Goal: Task Accomplishment & Management: Use online tool/utility

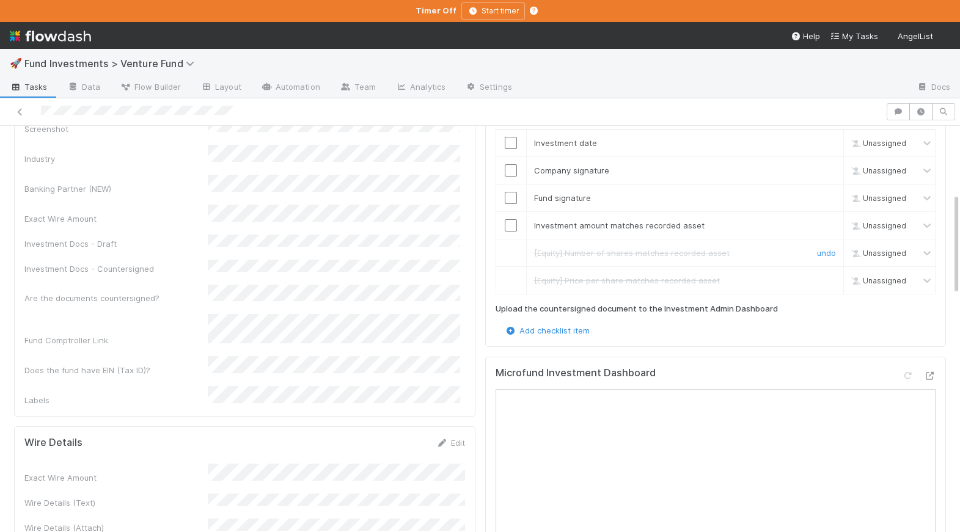
scroll to position [547, 0]
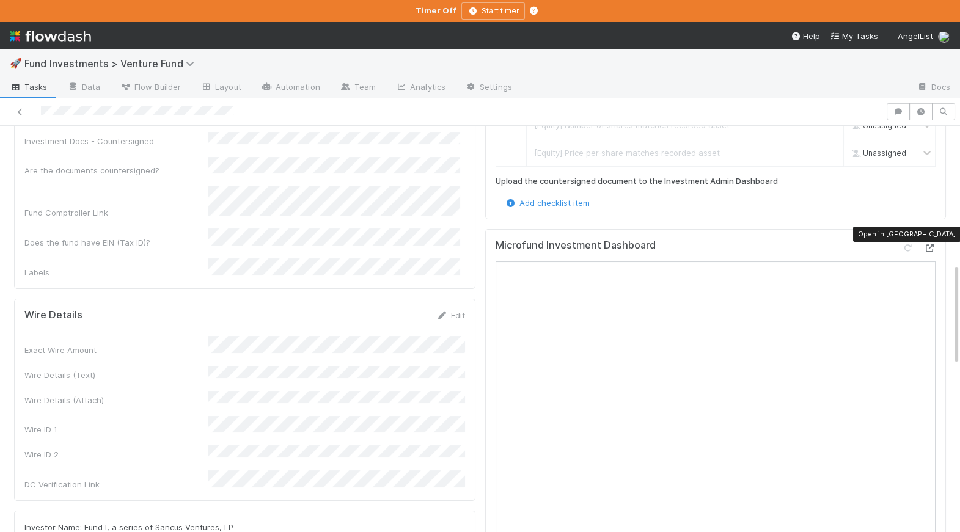
click at [926, 244] on icon at bounding box center [929, 248] width 12 height 8
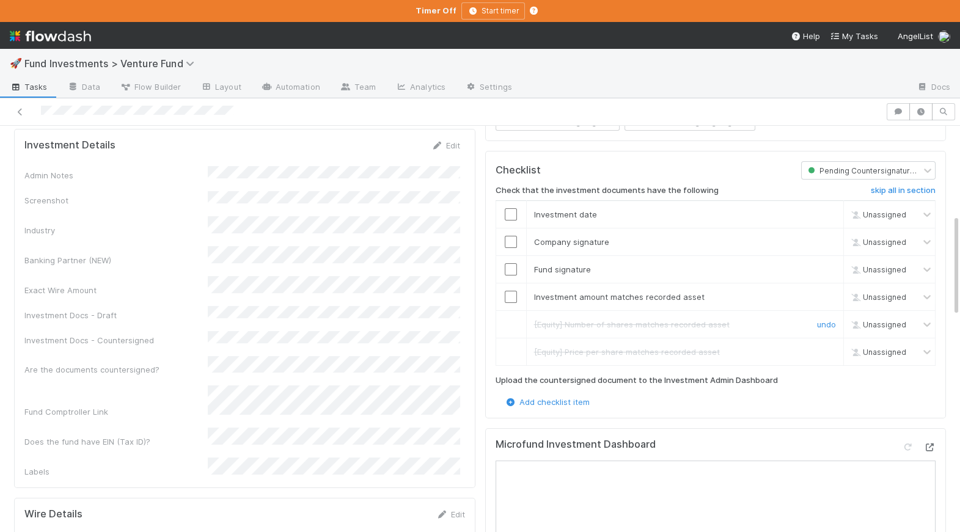
scroll to position [346, 0]
click at [513, 210] on input "checkbox" at bounding box center [511, 216] width 12 height 12
click at [515, 238] on input "checkbox" at bounding box center [511, 244] width 12 height 12
click at [512, 265] on input "checkbox" at bounding box center [511, 271] width 12 height 12
click at [511, 293] on input "checkbox" at bounding box center [511, 299] width 12 height 12
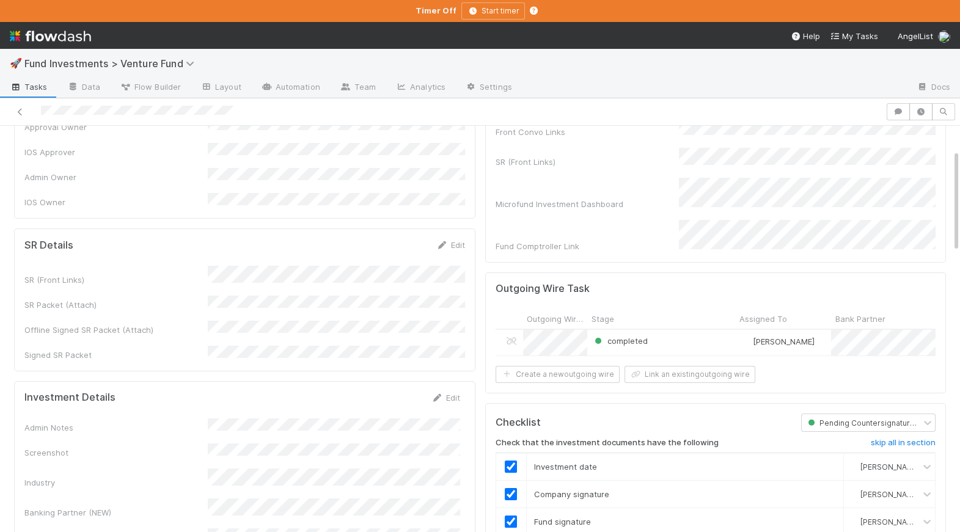
scroll to position [0, 0]
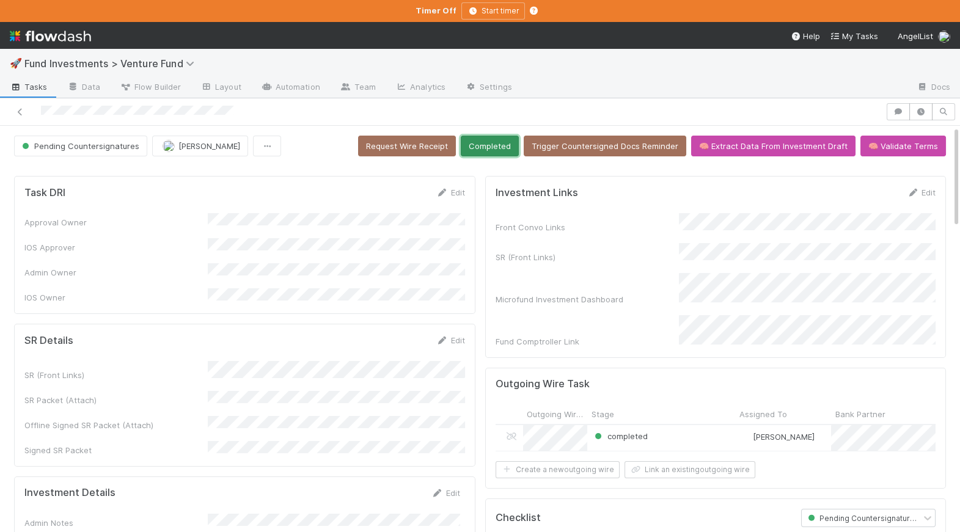
click at [489, 147] on button "Completed" at bounding box center [490, 146] width 58 height 21
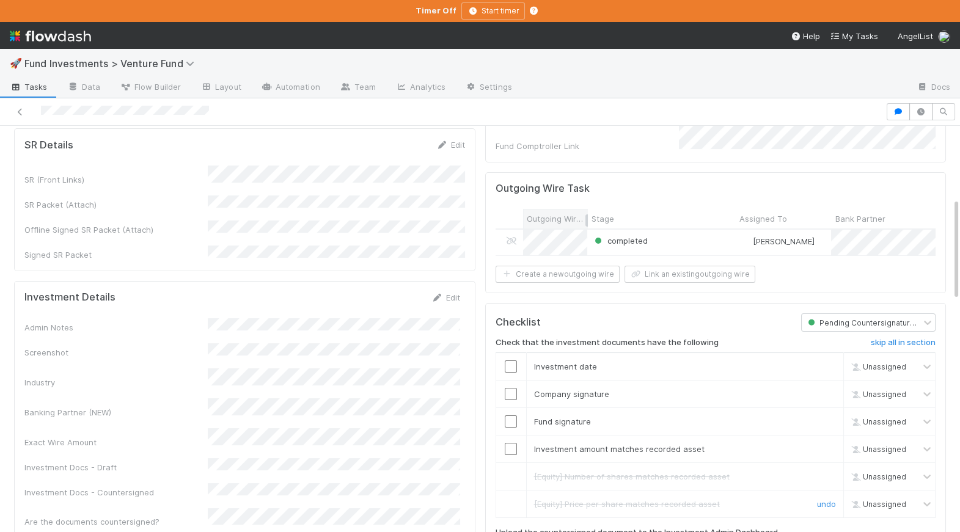
scroll to position [287, 0]
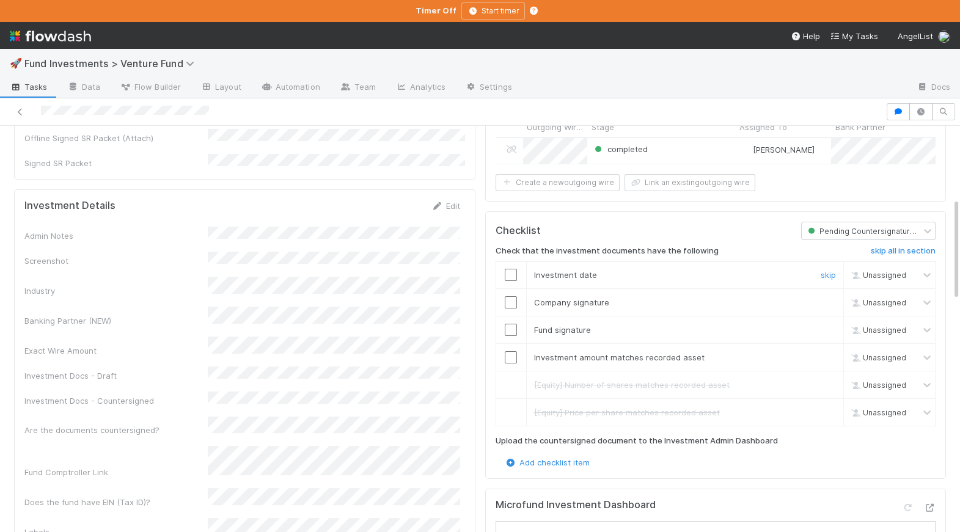
click at [513, 269] on input "checkbox" at bounding box center [511, 275] width 12 height 12
click at [510, 296] on input "checkbox" at bounding box center [511, 302] width 12 height 12
click at [514, 324] on input "checkbox" at bounding box center [511, 330] width 12 height 12
click at [512, 351] on input "checkbox" at bounding box center [511, 357] width 12 height 12
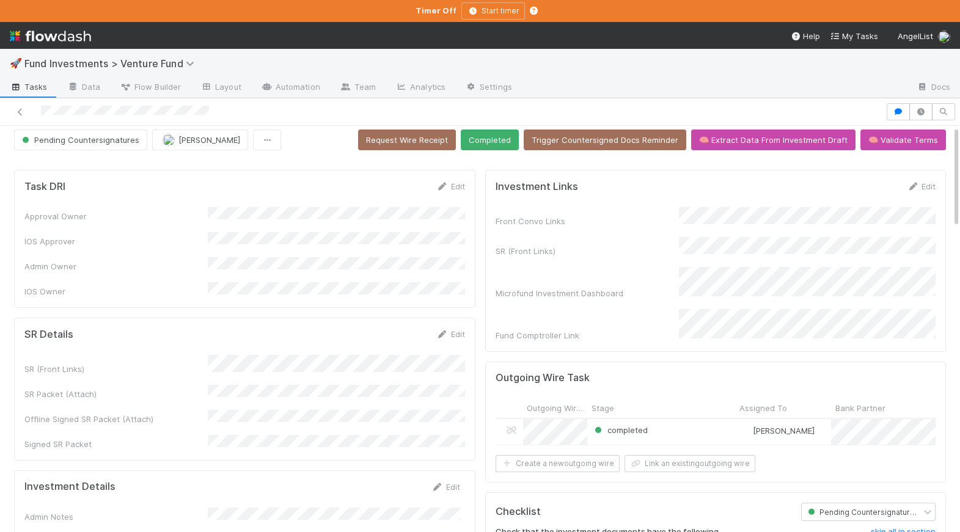
scroll to position [0, 0]
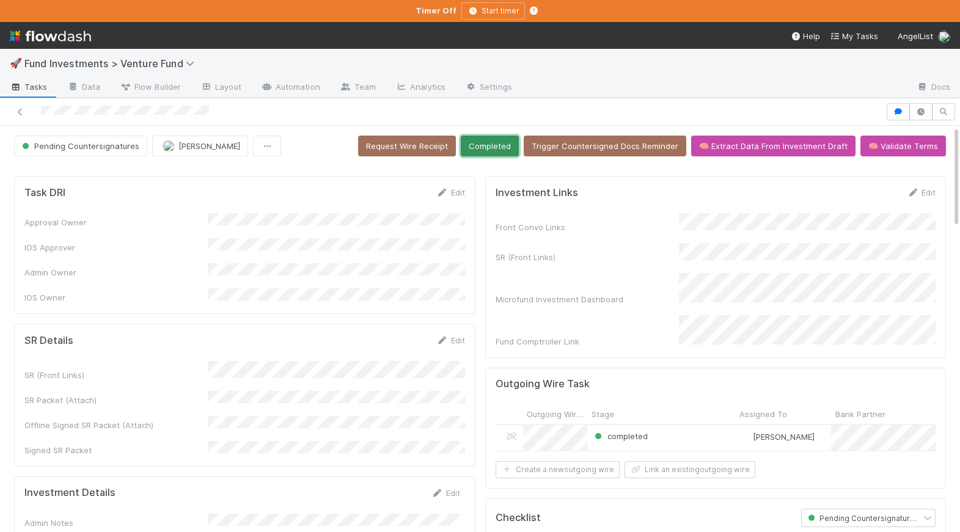
click at [507, 148] on button "Completed" at bounding box center [490, 146] width 58 height 21
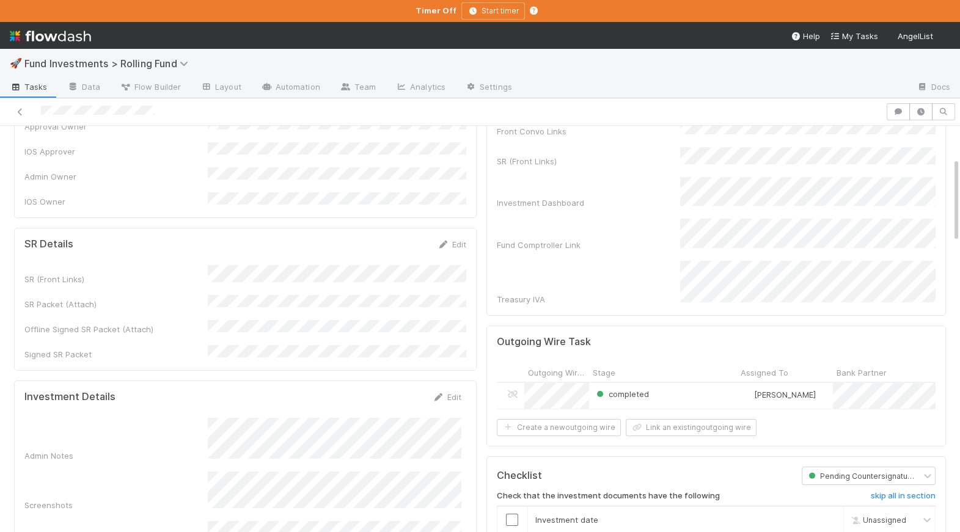
scroll to position [180, 0]
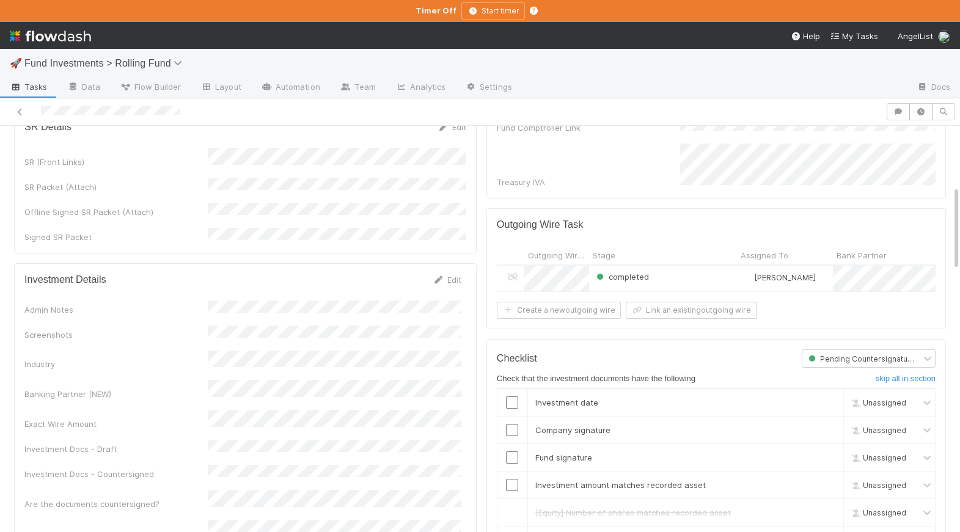
scroll to position [293, 0]
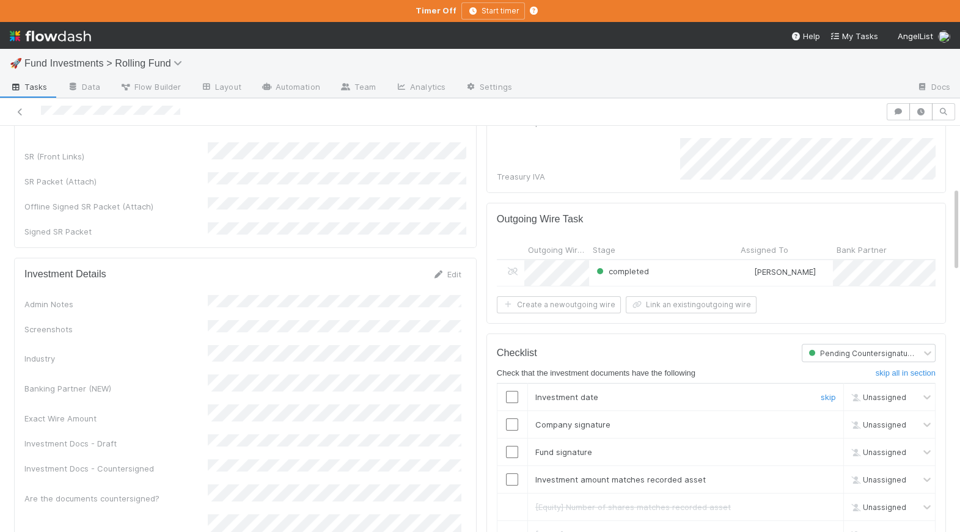
click at [511, 391] on input "checkbox" at bounding box center [512, 397] width 12 height 12
click at [517, 418] on input "checkbox" at bounding box center [512, 424] width 12 height 12
click at [513, 446] on input "checkbox" at bounding box center [512, 452] width 12 height 12
click at [513, 473] on input "checkbox" at bounding box center [512, 479] width 12 height 12
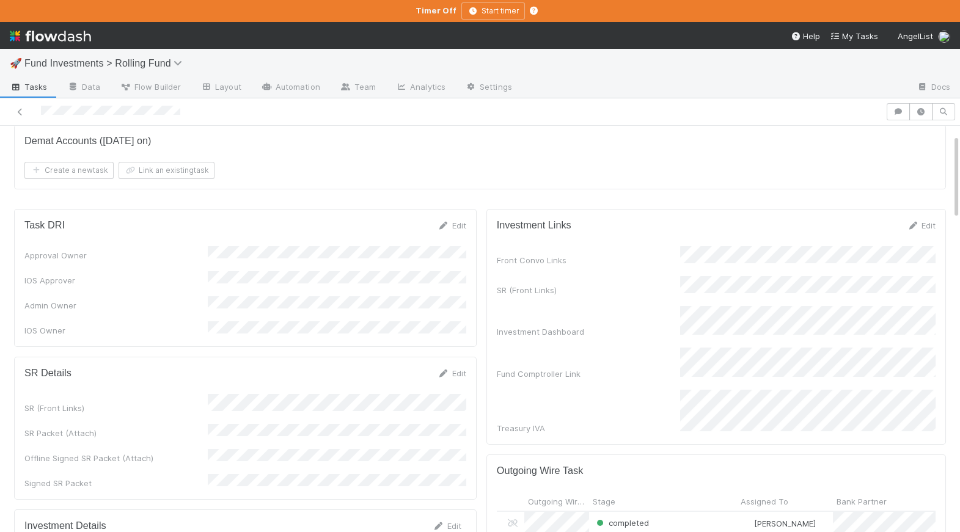
scroll to position [0, 0]
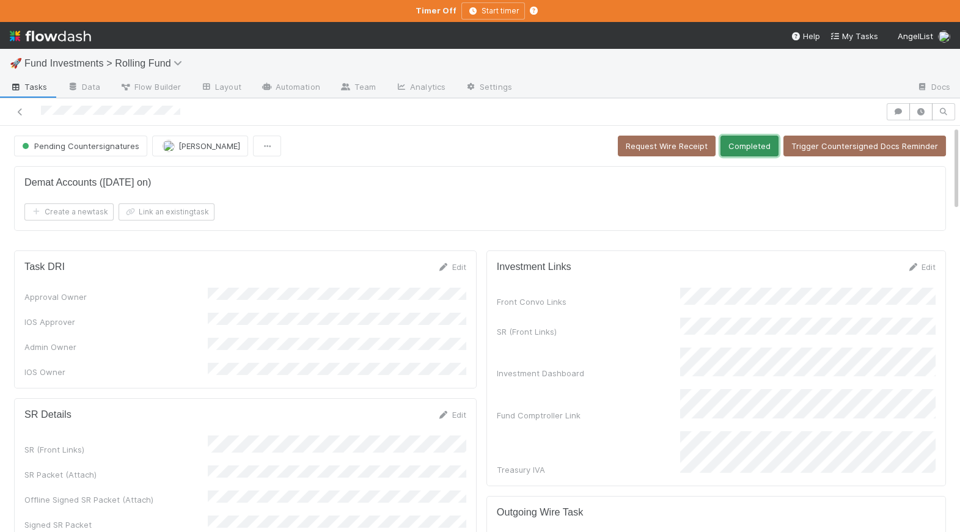
click at [744, 148] on button "Completed" at bounding box center [749, 146] width 58 height 21
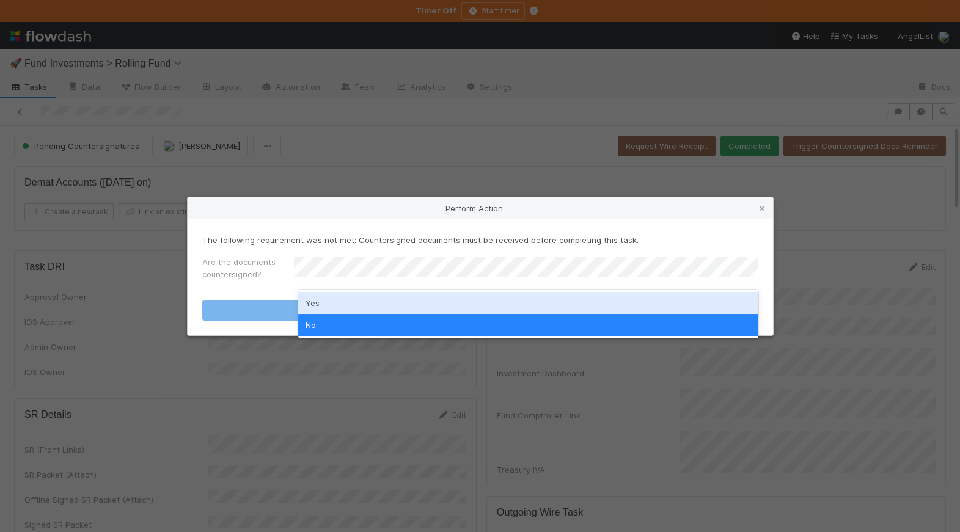
click at [359, 296] on div "Yes" at bounding box center [527, 303] width 459 height 22
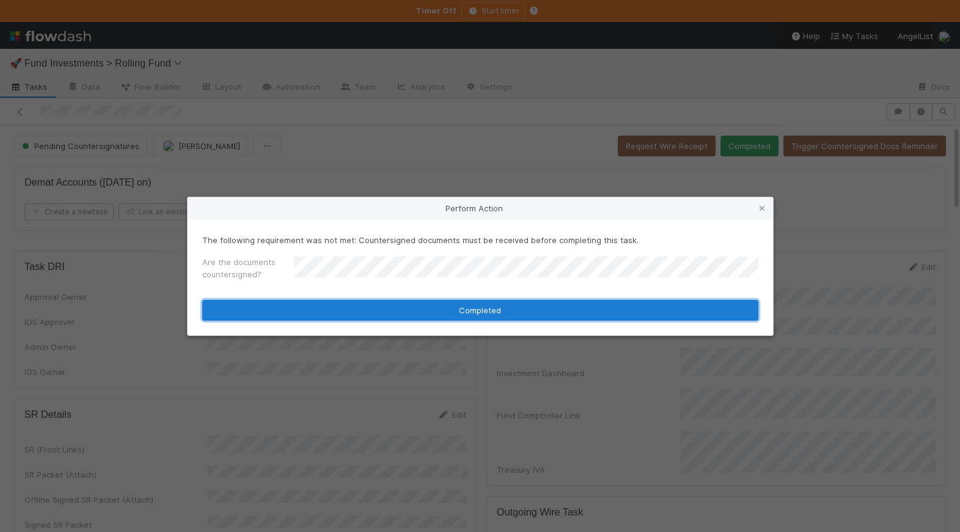
click at [362, 310] on button "Completed" at bounding box center [480, 310] width 556 height 21
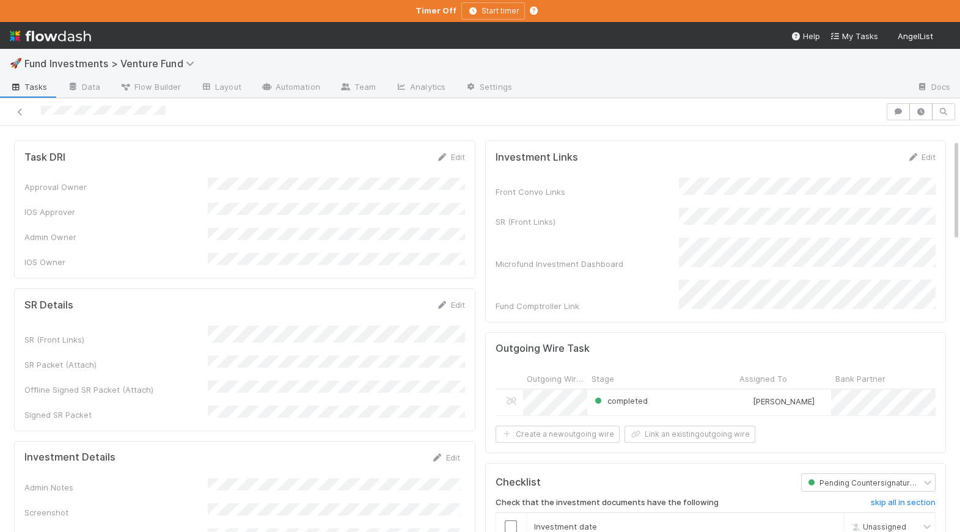
scroll to position [226, 0]
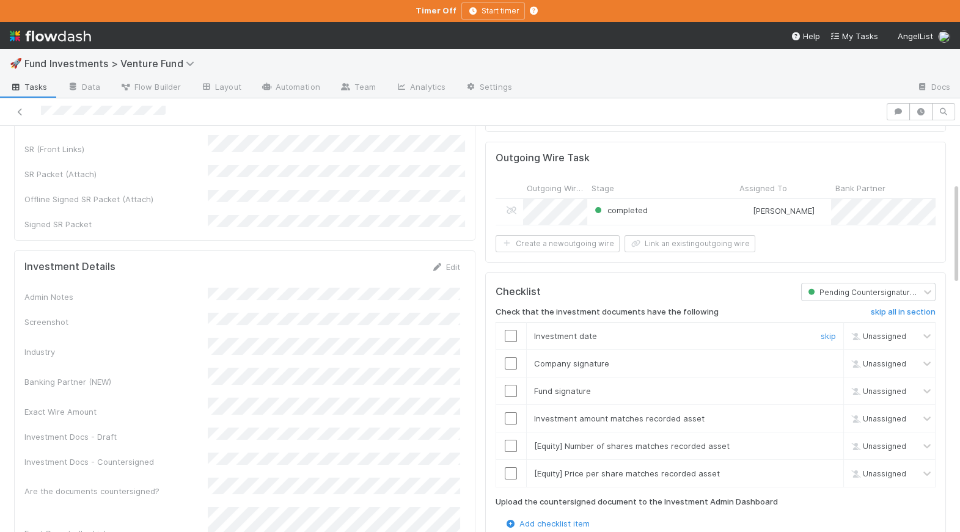
click at [511, 330] on input "checkbox" at bounding box center [511, 336] width 12 height 12
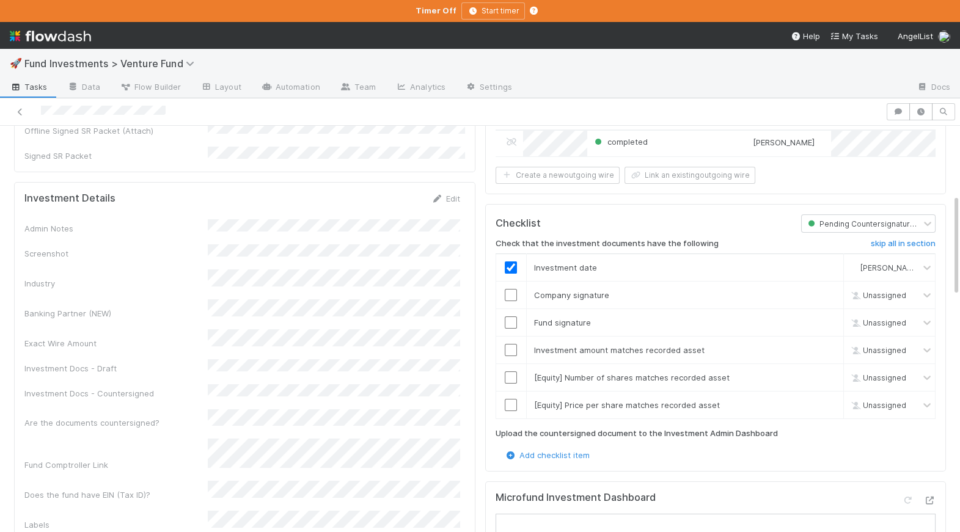
scroll to position [0, 0]
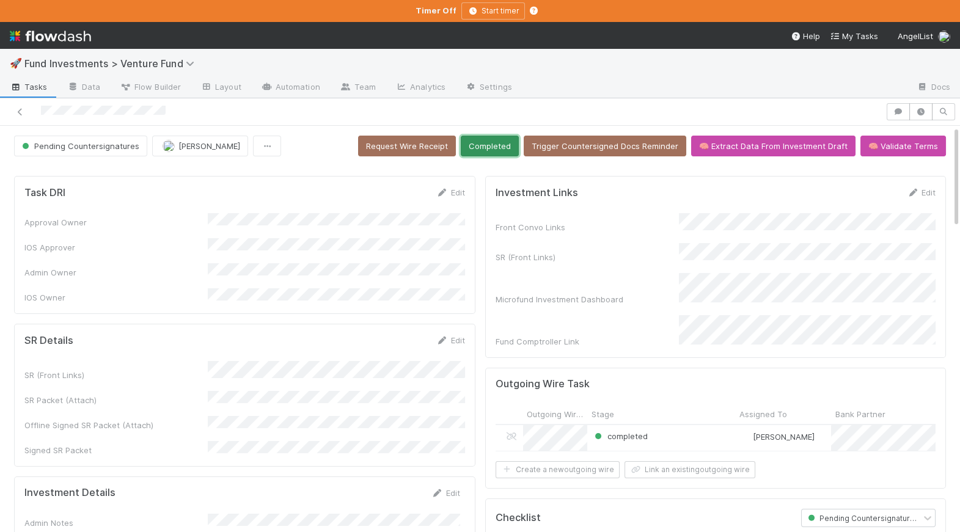
click at [485, 138] on button "Completed" at bounding box center [490, 146] width 58 height 21
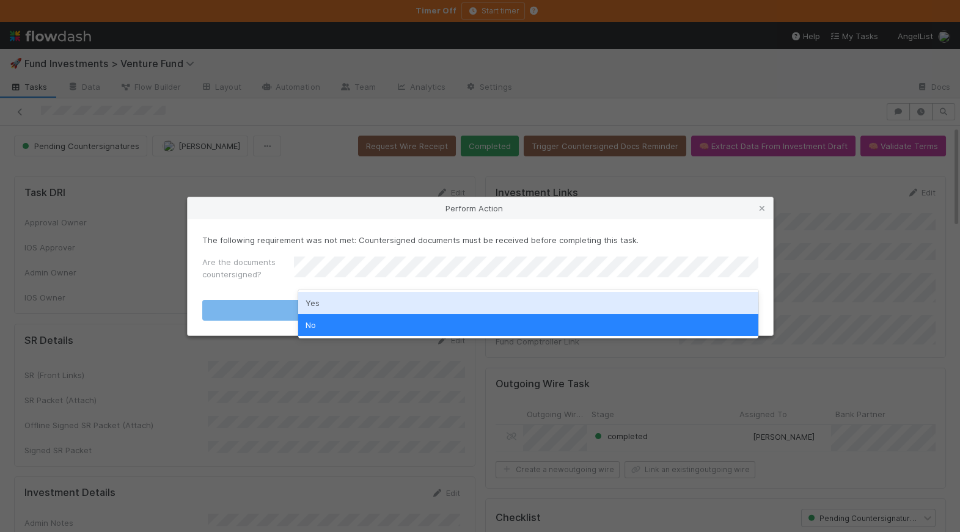
click at [385, 299] on div "Yes" at bounding box center [527, 303] width 459 height 22
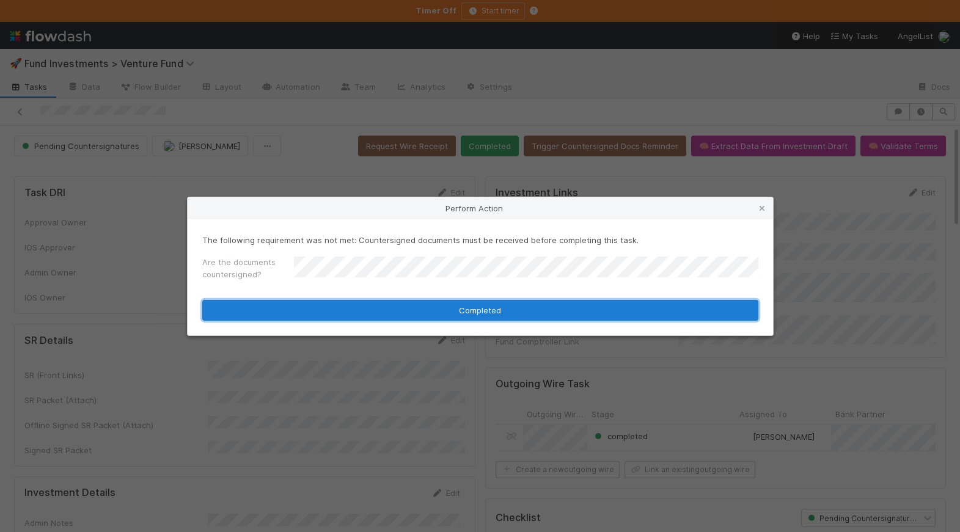
click at [395, 306] on button "Completed" at bounding box center [480, 310] width 556 height 21
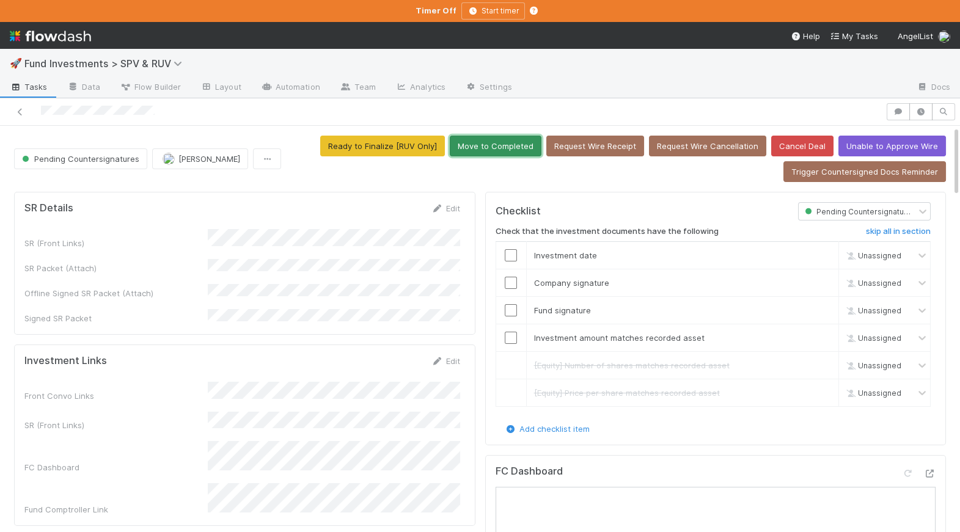
click at [524, 141] on button "Move to Completed" at bounding box center [496, 146] width 92 height 21
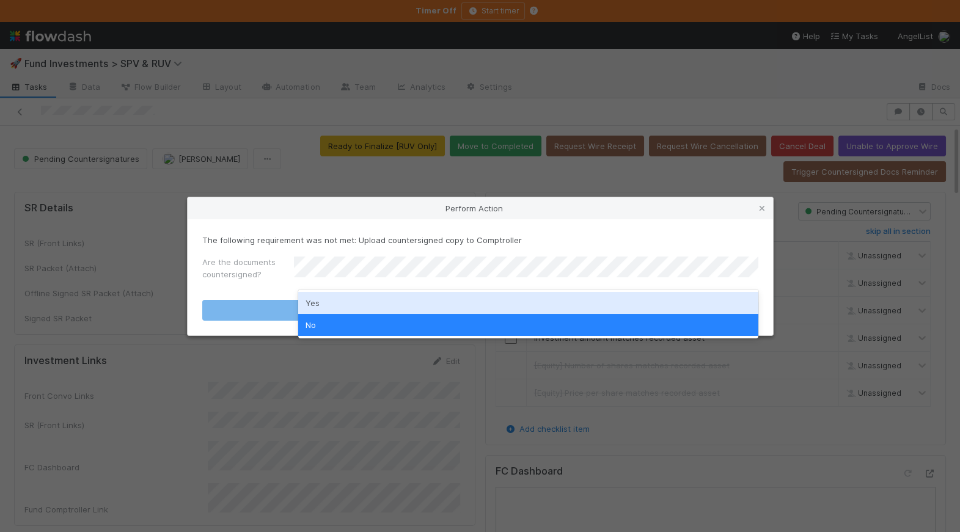
click at [371, 306] on div "Yes" at bounding box center [527, 303] width 459 height 22
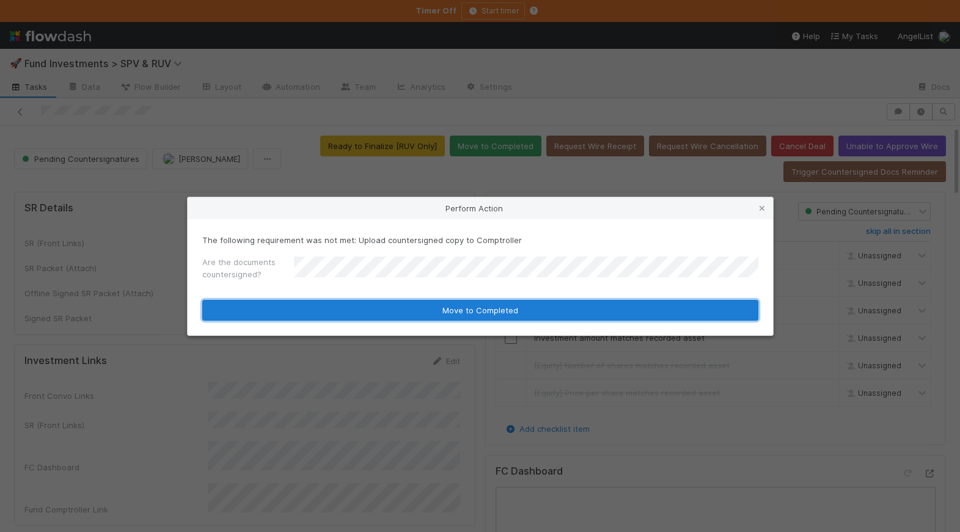
click at [371, 310] on button "Move to Completed" at bounding box center [480, 310] width 556 height 21
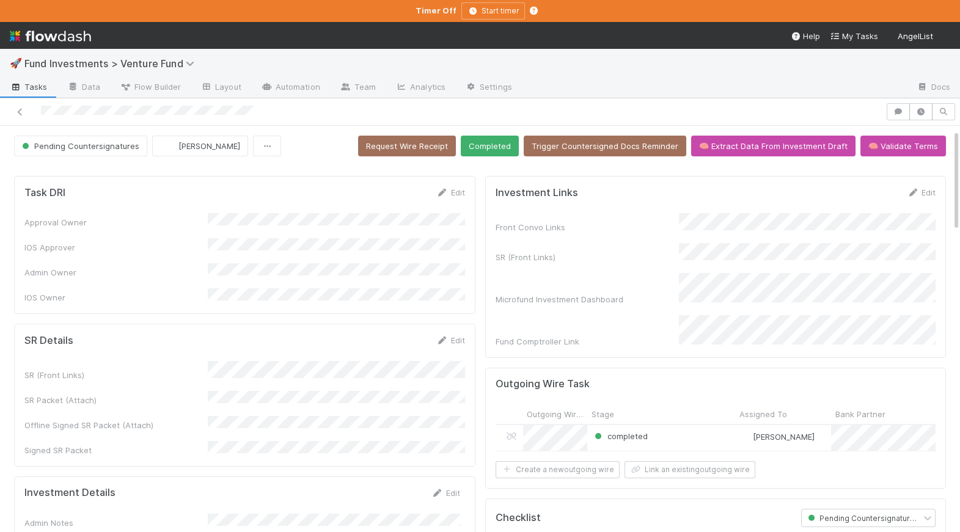
scroll to position [18, 0]
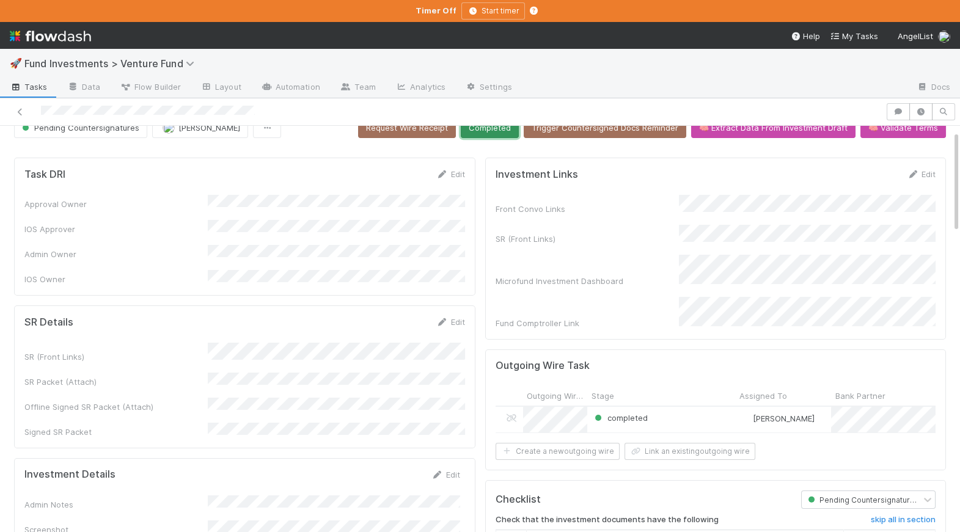
click at [517, 130] on button "Completed" at bounding box center [490, 127] width 58 height 21
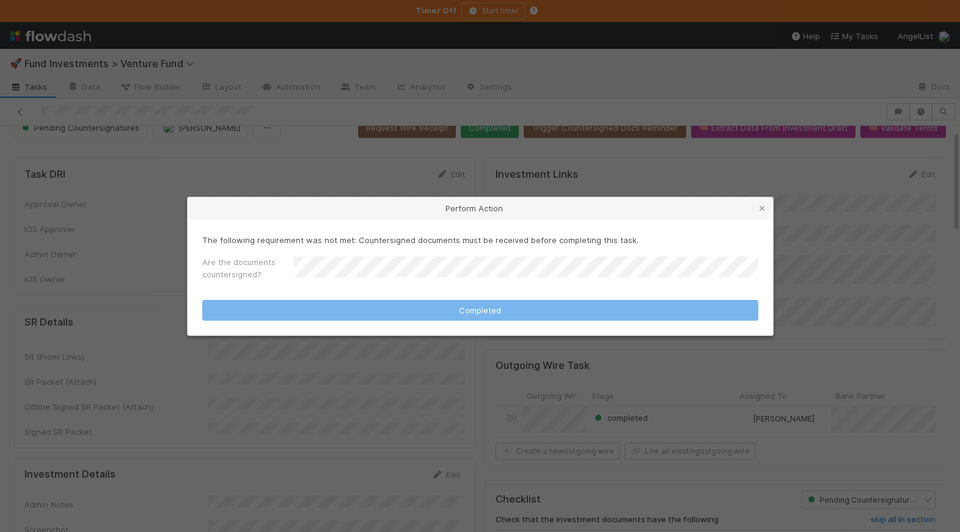
click at [379, 287] on form "The following requirement was not met: Countersigned documents must be received…" at bounding box center [480, 277] width 556 height 87
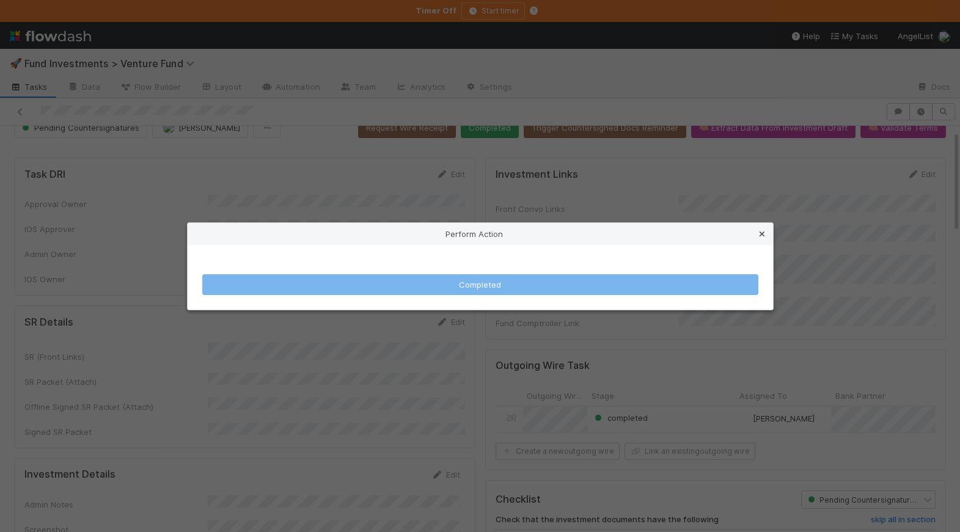
click at [758, 230] on icon at bounding box center [762, 234] width 12 height 8
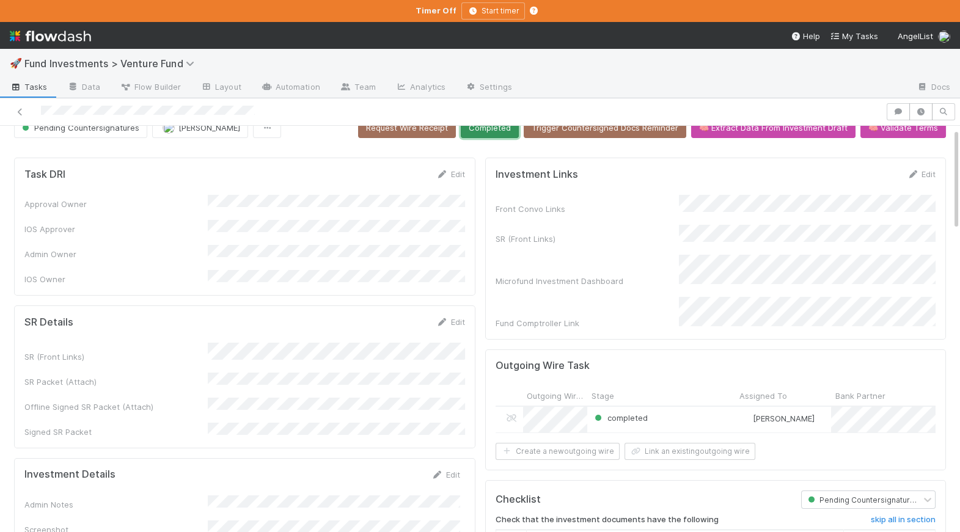
scroll to position [9, 0]
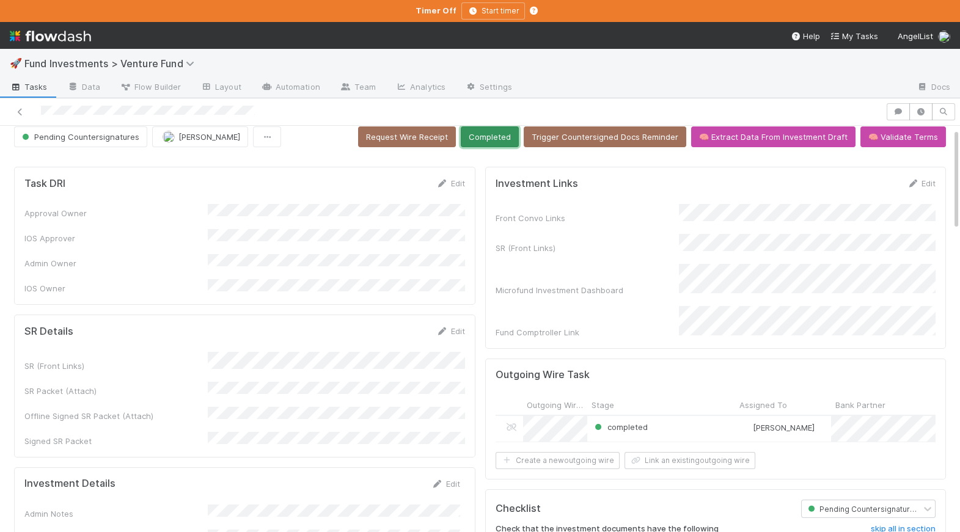
click at [500, 135] on button "Completed" at bounding box center [490, 136] width 58 height 21
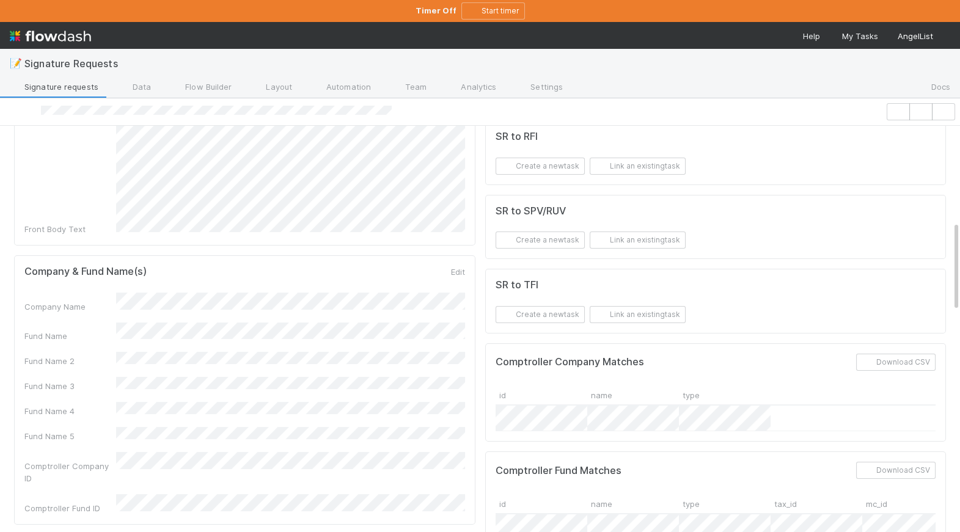
scroll to position [428, 0]
click at [447, 268] on icon at bounding box center [442, 272] width 12 height 8
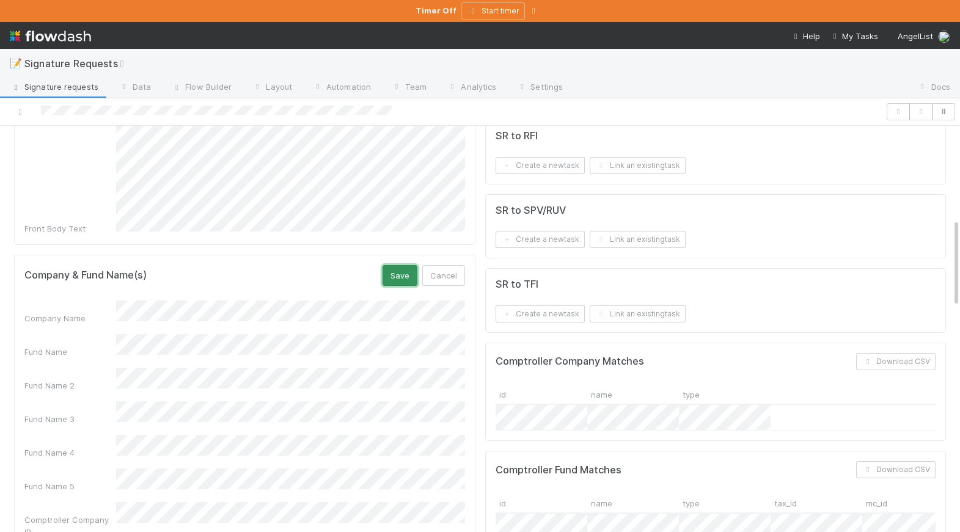
click at [400, 265] on button "Save" at bounding box center [399, 275] width 35 height 21
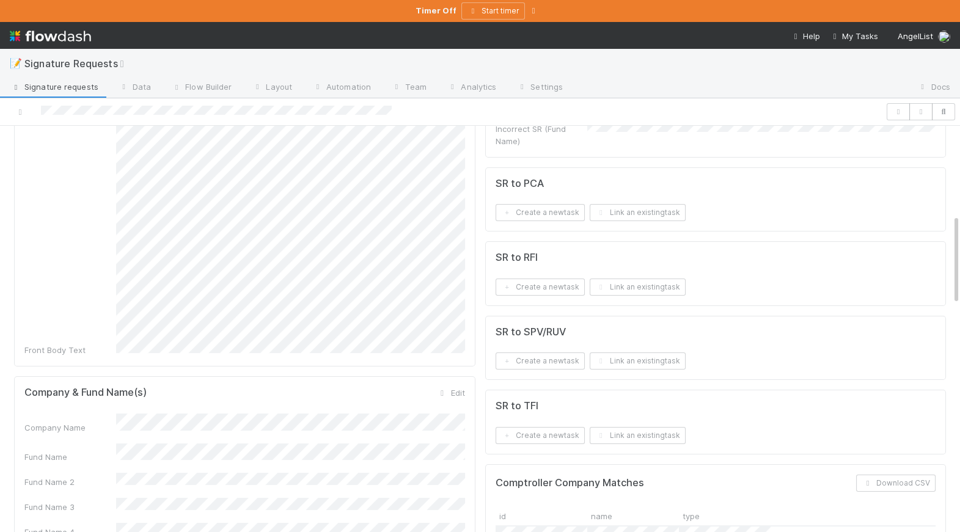
scroll to position [0, 0]
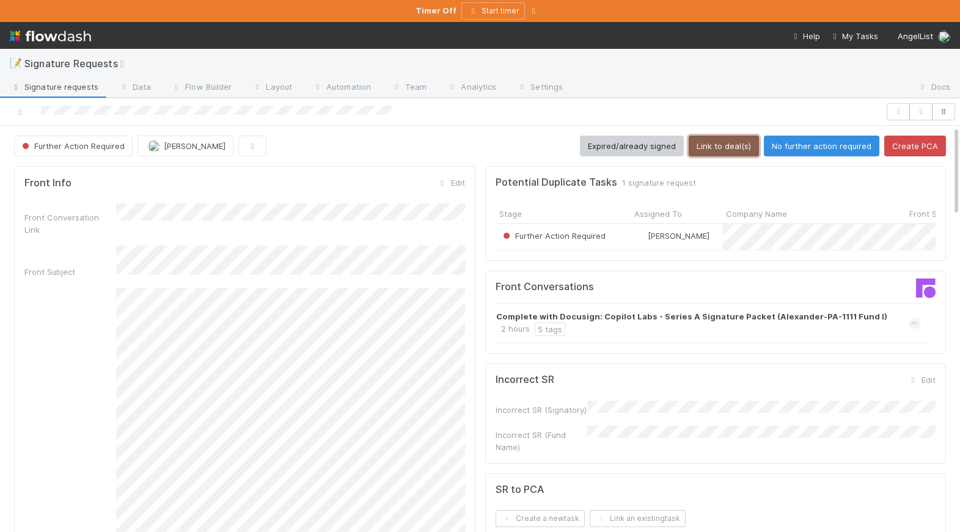
click at [737, 143] on button "Link to deal(s)" at bounding box center [724, 146] width 70 height 21
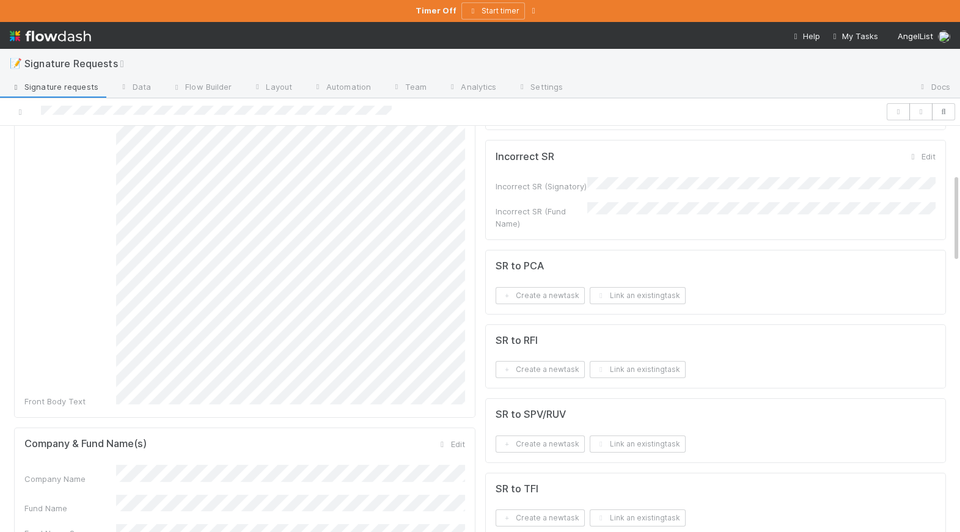
scroll to position [219, 0]
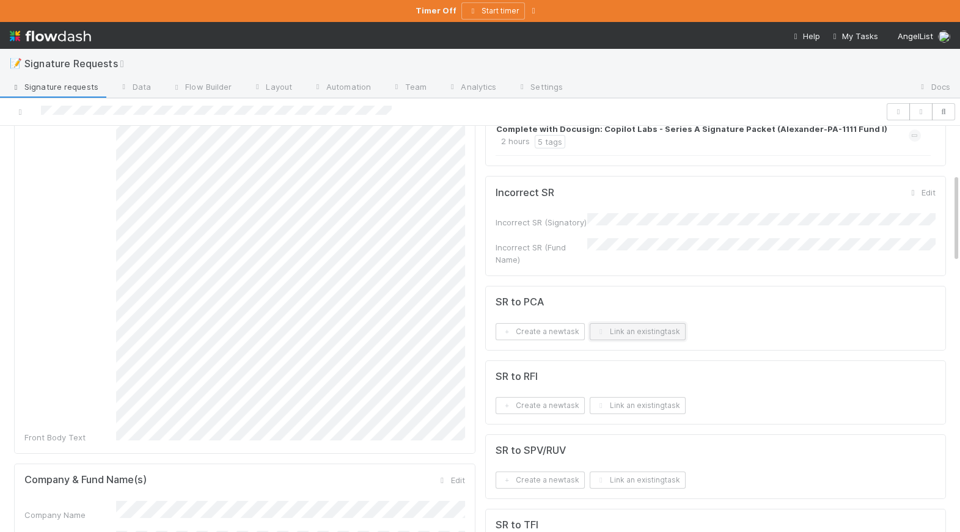
click at [602, 328] on icon "button" at bounding box center [601, 331] width 12 height 7
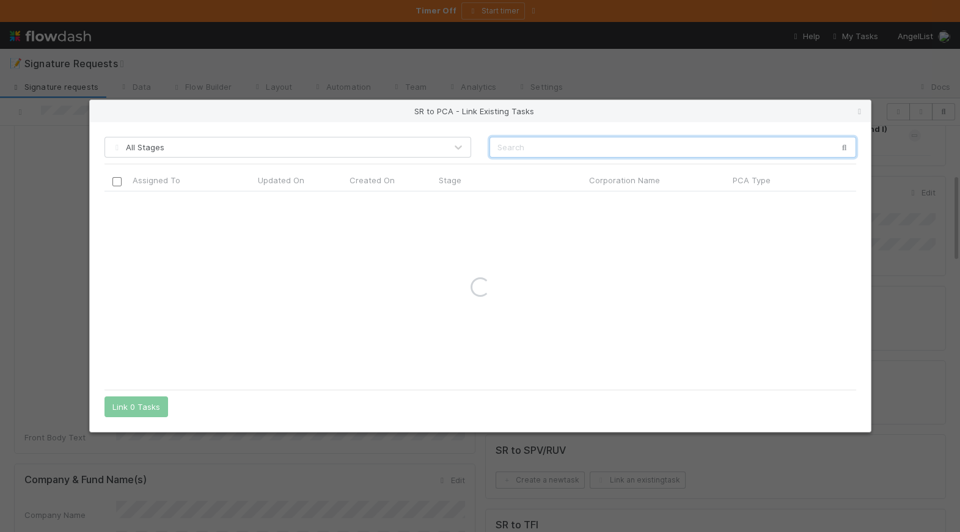
click at [531, 141] on input "text" at bounding box center [672, 147] width 367 height 21
paste input "Copilot Labs"
click at [497, 145] on input "Copilot Labs" at bounding box center [672, 147] width 367 height 21
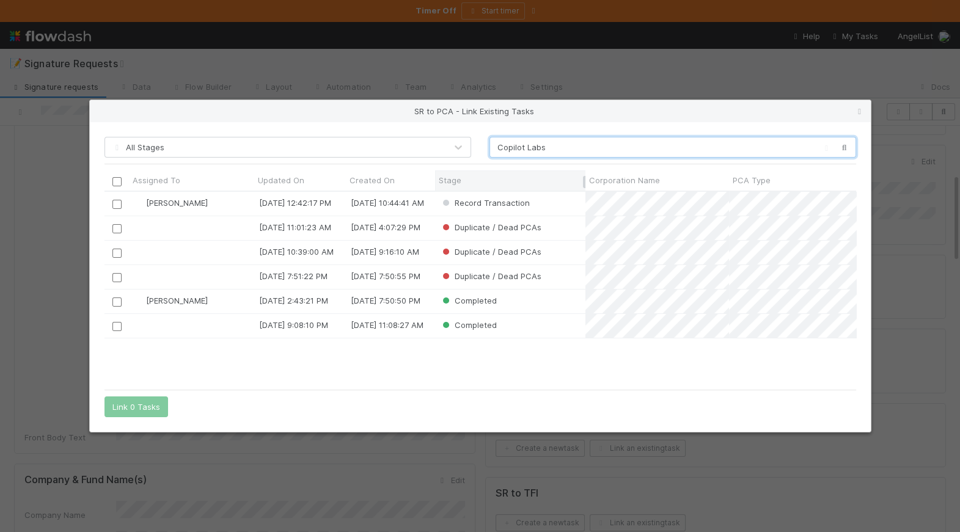
scroll to position [191, 751]
type input "Copilot Labs"
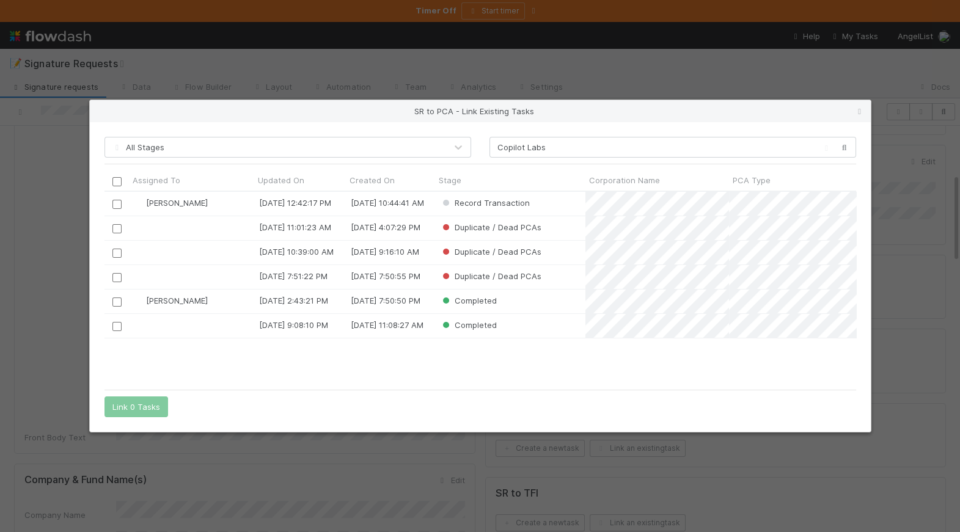
click at [118, 203] on input "checkbox" at bounding box center [116, 204] width 9 height 9
click at [138, 405] on button "Link 1 Task" at bounding box center [133, 406] width 58 height 21
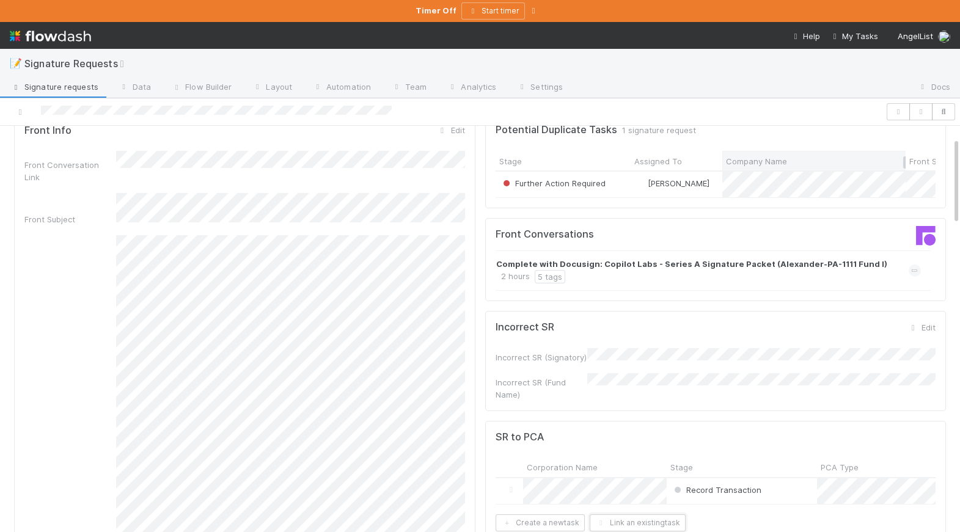
scroll to position [0, 0]
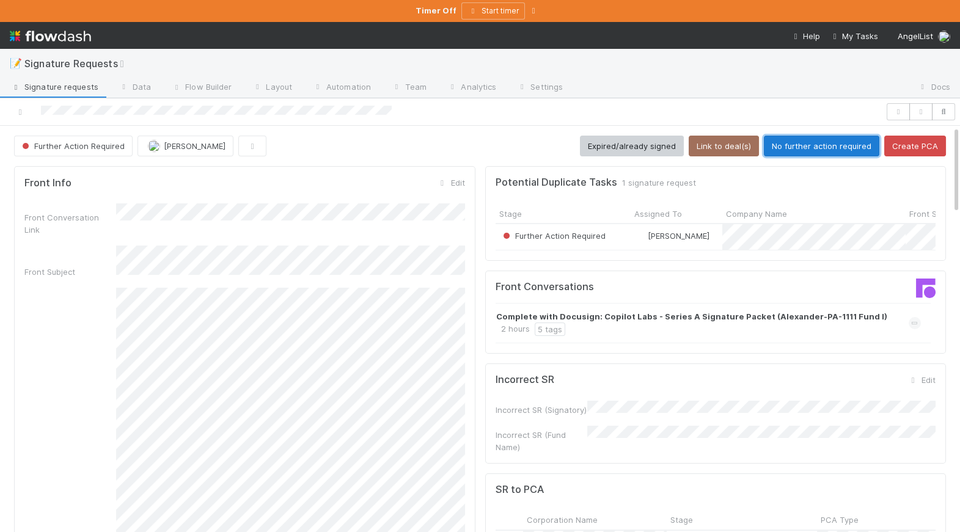
click at [774, 149] on button "No further action required" at bounding box center [821, 146] width 115 height 21
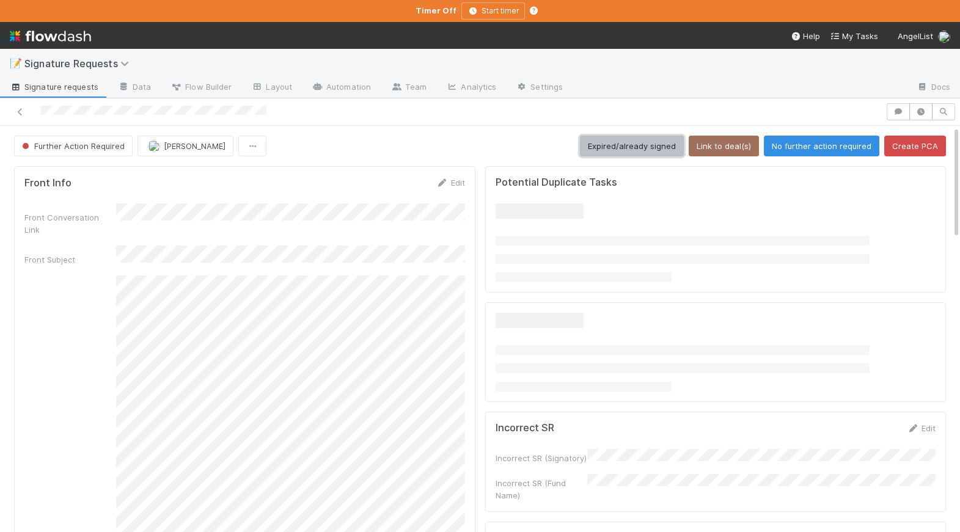
click at [634, 145] on button "Expired/already signed" at bounding box center [632, 146] width 104 height 21
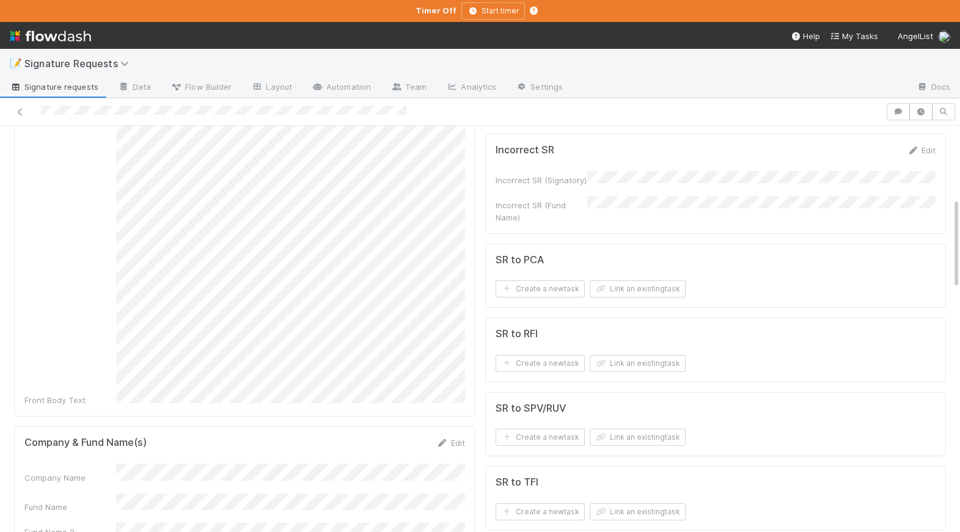
scroll to position [233, 0]
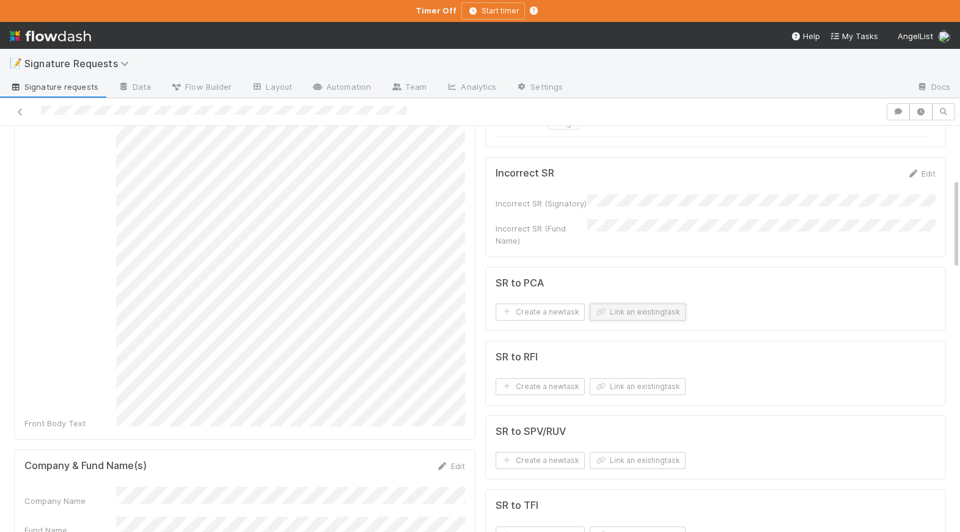
click at [601, 309] on icon "button" at bounding box center [601, 312] width 12 height 7
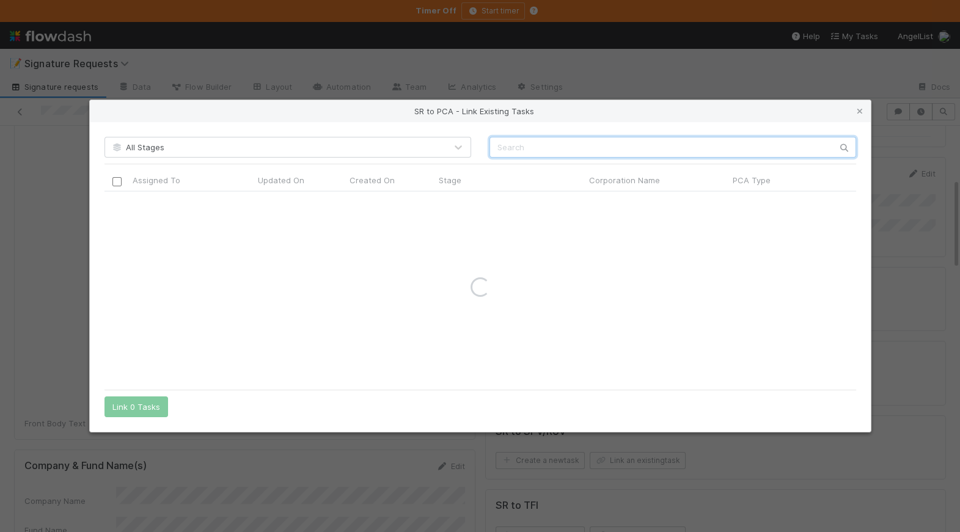
click at [506, 148] on input "text" at bounding box center [672, 147] width 367 height 21
paste input "Valar Atomics Inc. (Valar Atomics)"
click at [495, 145] on input "Valar Atomics Inc. (Valar Atomics)" at bounding box center [672, 147] width 367 height 21
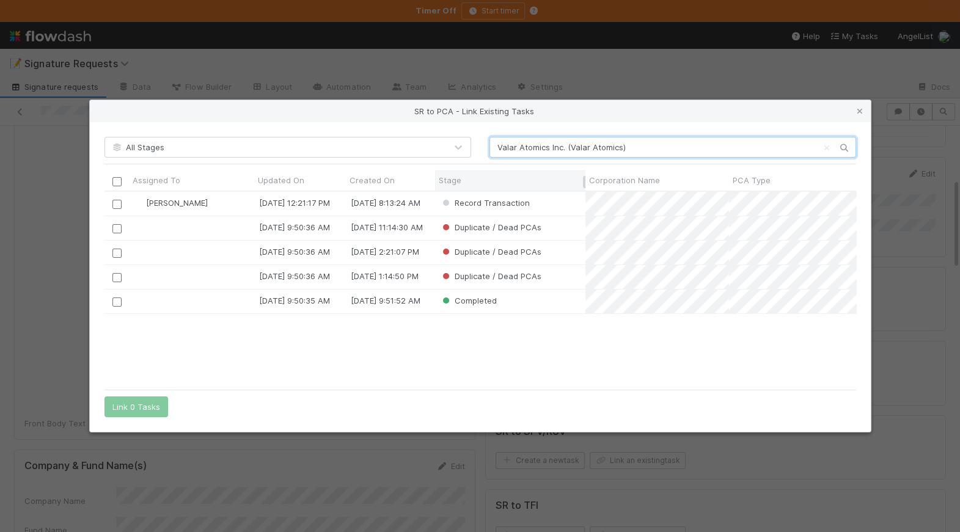
scroll to position [191, 751]
type input "Valar Atomics Inc. (Valar Atomics)"
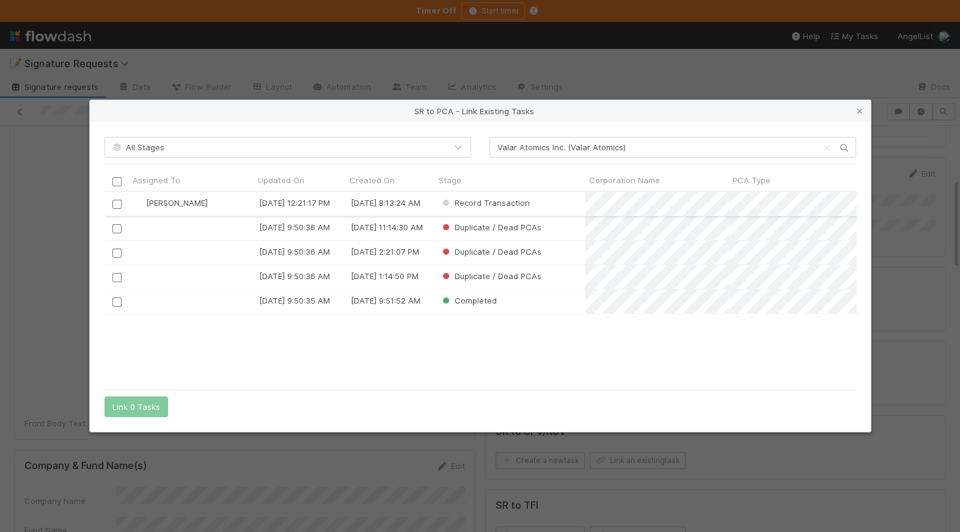
click at [118, 205] on input "checkbox" at bounding box center [116, 204] width 9 height 9
click at [139, 408] on button "Link 1 Task" at bounding box center [133, 406] width 58 height 21
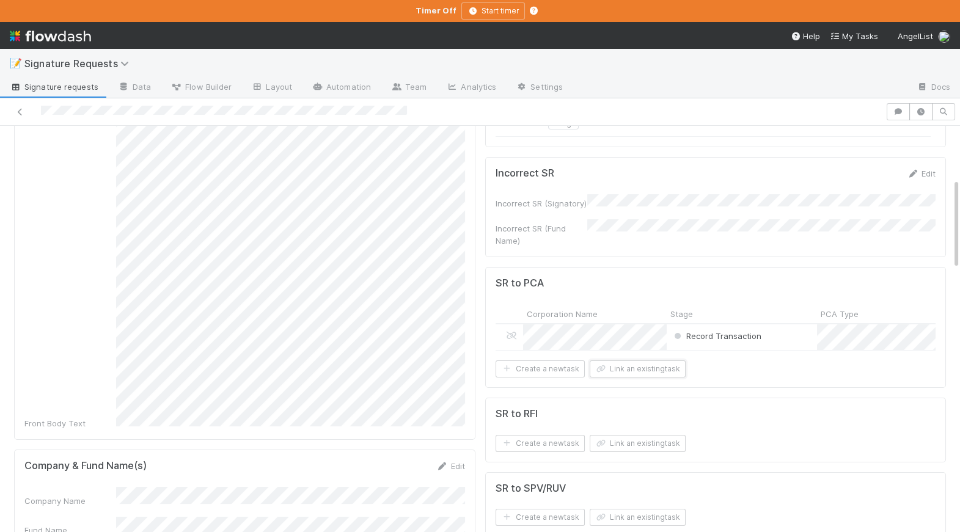
scroll to position [0, 0]
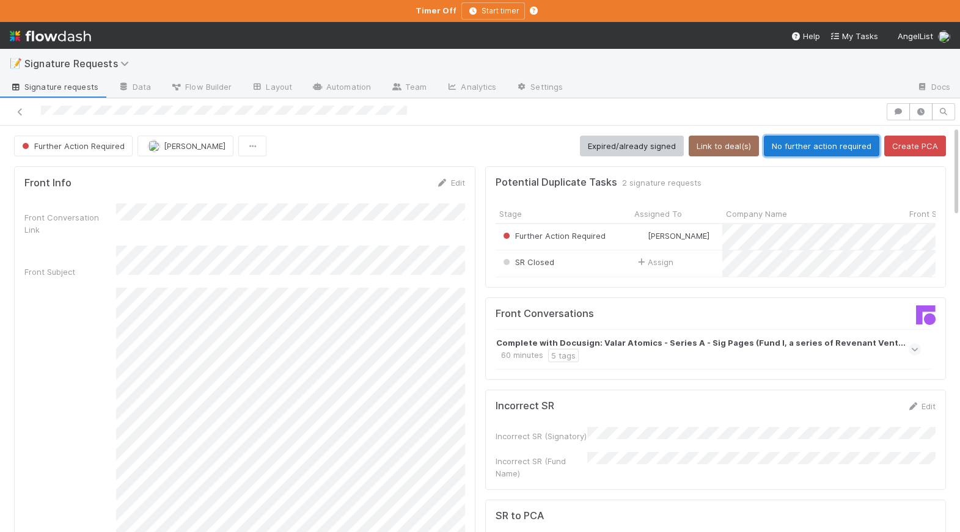
click at [784, 144] on button "No further action required" at bounding box center [821, 146] width 115 height 21
